Goal: Information Seeking & Learning: Find specific page/section

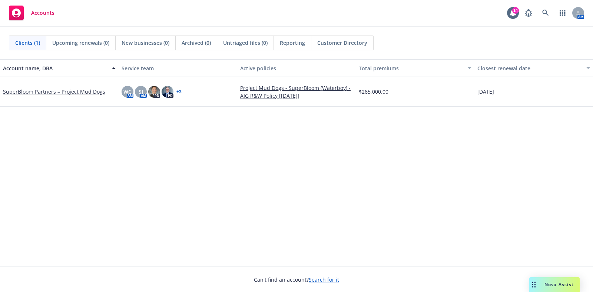
click at [30, 15] on div "Accounts" at bounding box center [32, 13] width 46 height 15
click at [578, 15] on icon at bounding box center [578, 14] width 4 height 1
click at [515, 17] on div at bounding box center [513, 13] width 12 height 12
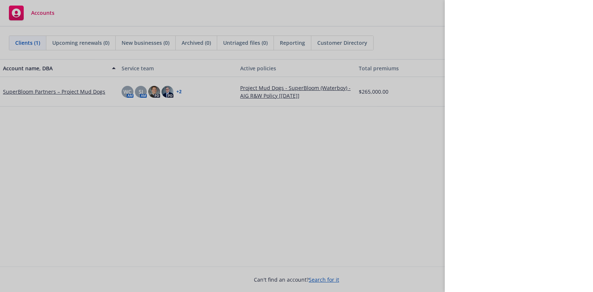
click at [345, 188] on div at bounding box center [296, 146] width 593 height 292
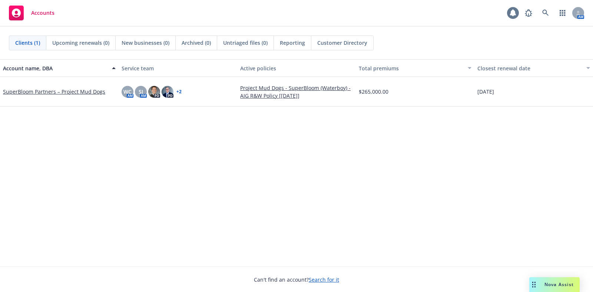
click at [512, 16] on icon at bounding box center [512, 12] width 7 height 7
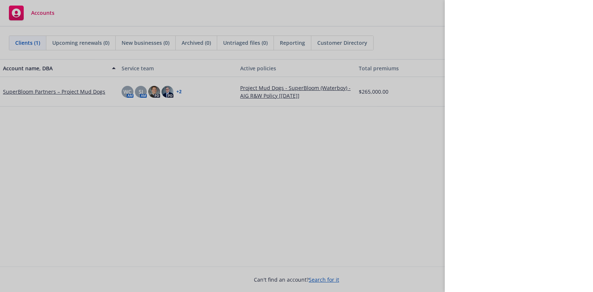
click at [403, 196] on div at bounding box center [296, 146] width 593 height 292
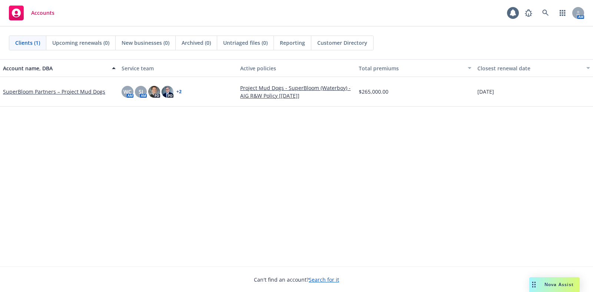
click at [180, 90] on link "+ 2" at bounding box center [178, 92] width 5 height 4
click at [348, 179] on div "Account name, DBA Service team Active policies Total premiums Closest renewal d…" at bounding box center [296, 162] width 593 height 207
click at [333, 280] on link "Search for it" at bounding box center [324, 279] width 30 height 7
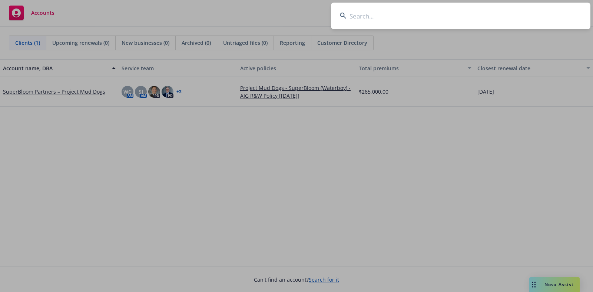
type input "f"
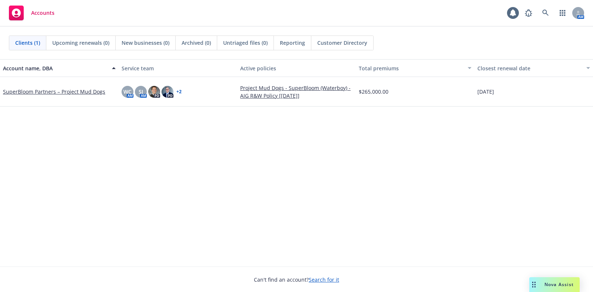
click at [327, 282] on link "Search for it" at bounding box center [324, 279] width 30 height 7
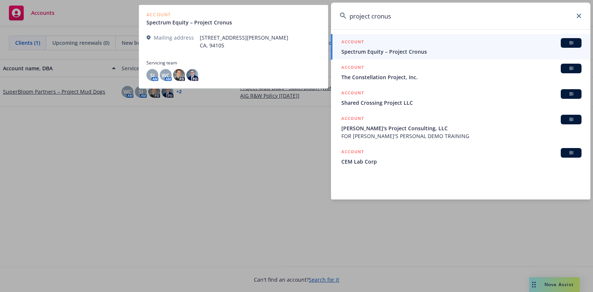
type input "project cronus"
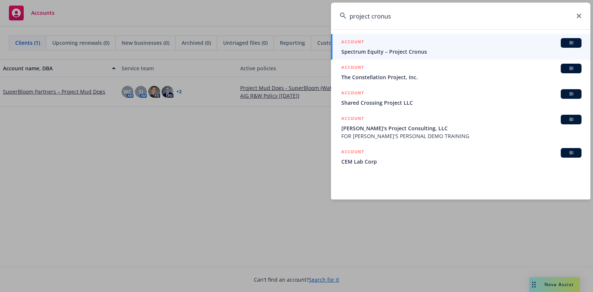
click at [415, 55] on span "Spectrum Equity – Project Cronus" at bounding box center [461, 52] width 240 height 8
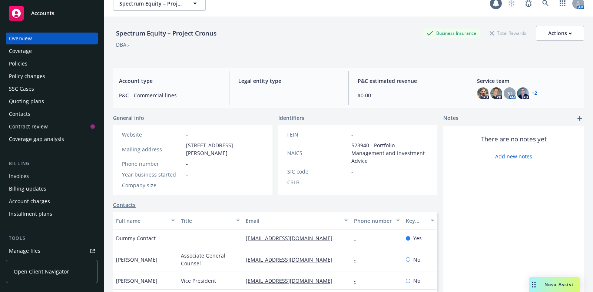
scroll to position [9, 0]
click at [43, 63] on div "Policies" at bounding box center [52, 64] width 86 height 12
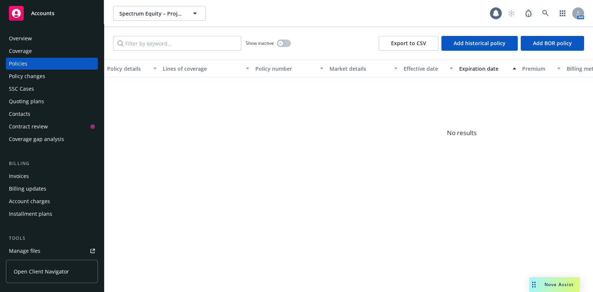
click at [41, 53] on div "Coverage" at bounding box center [52, 51] width 86 height 12
